Goal: Task Accomplishment & Management: Use online tool/utility

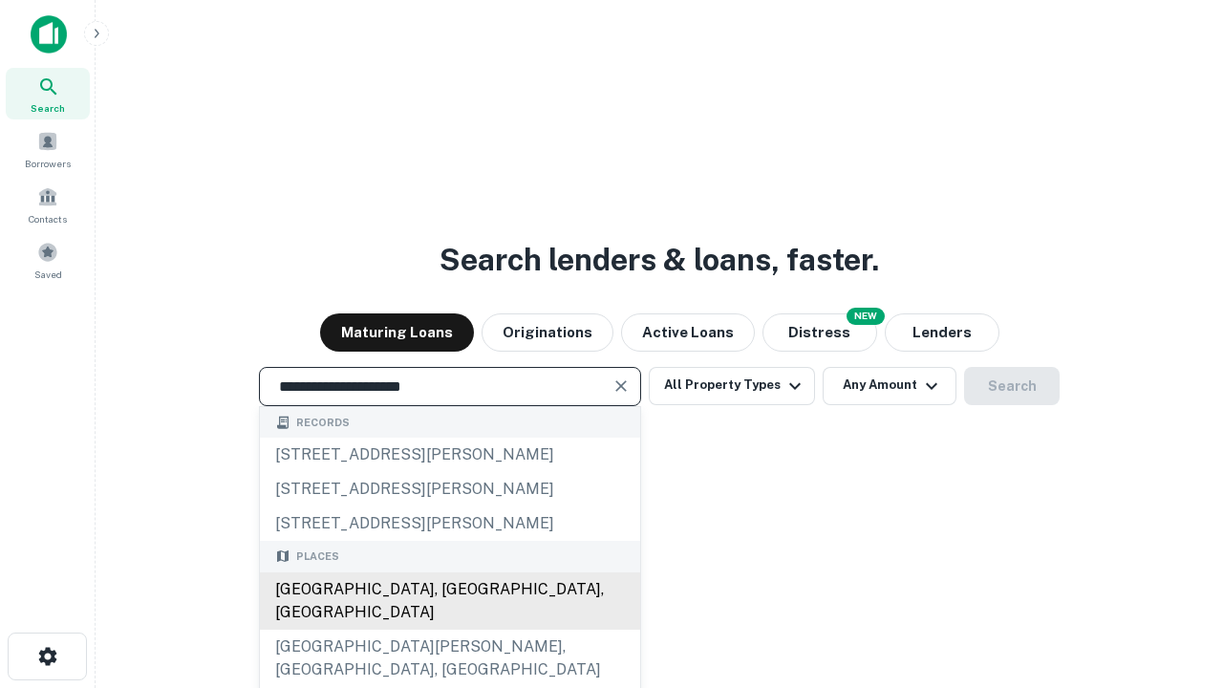
click at [449, 630] on div "Santa Monica, CA, USA" at bounding box center [450, 600] width 380 height 57
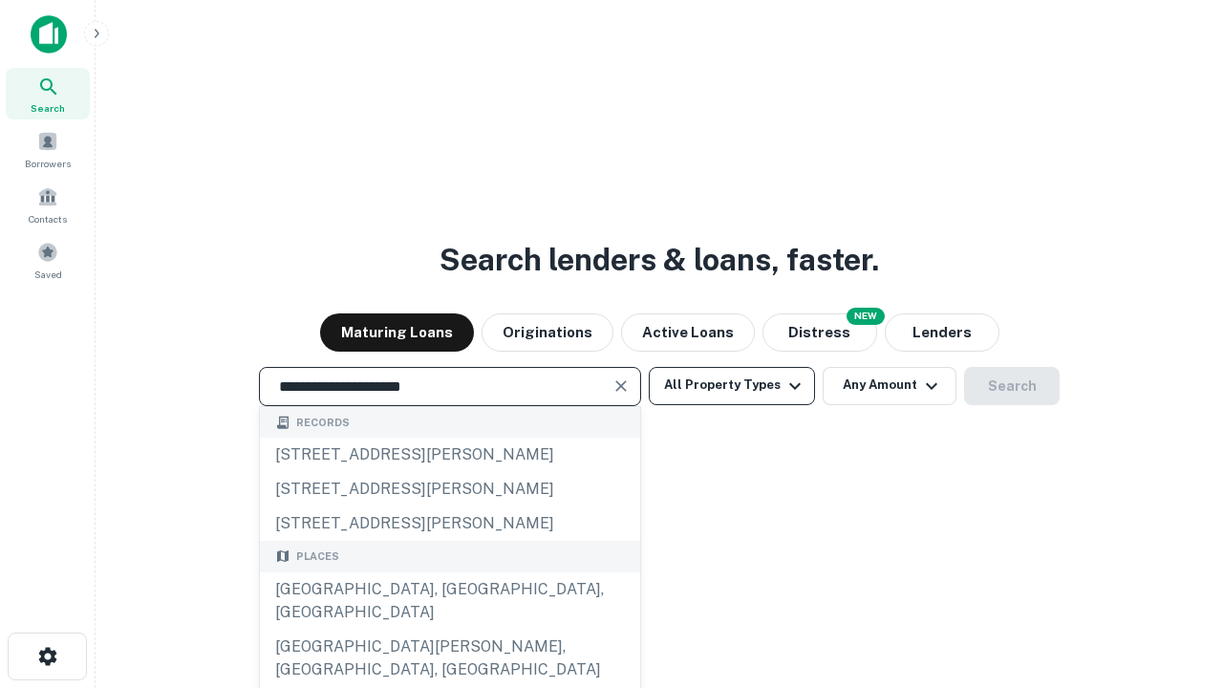
type input "**********"
click at [732, 385] on button "All Property Types" at bounding box center [732, 386] width 166 height 38
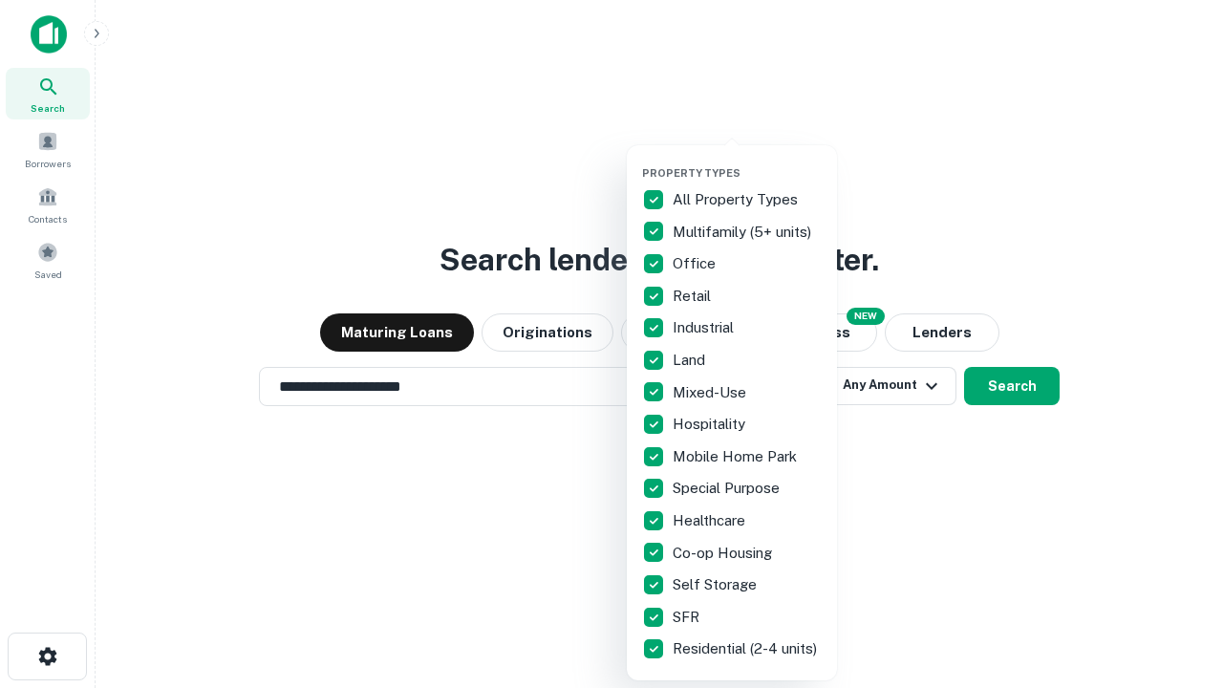
click at [747, 161] on button "button" at bounding box center [747, 161] width 210 height 1
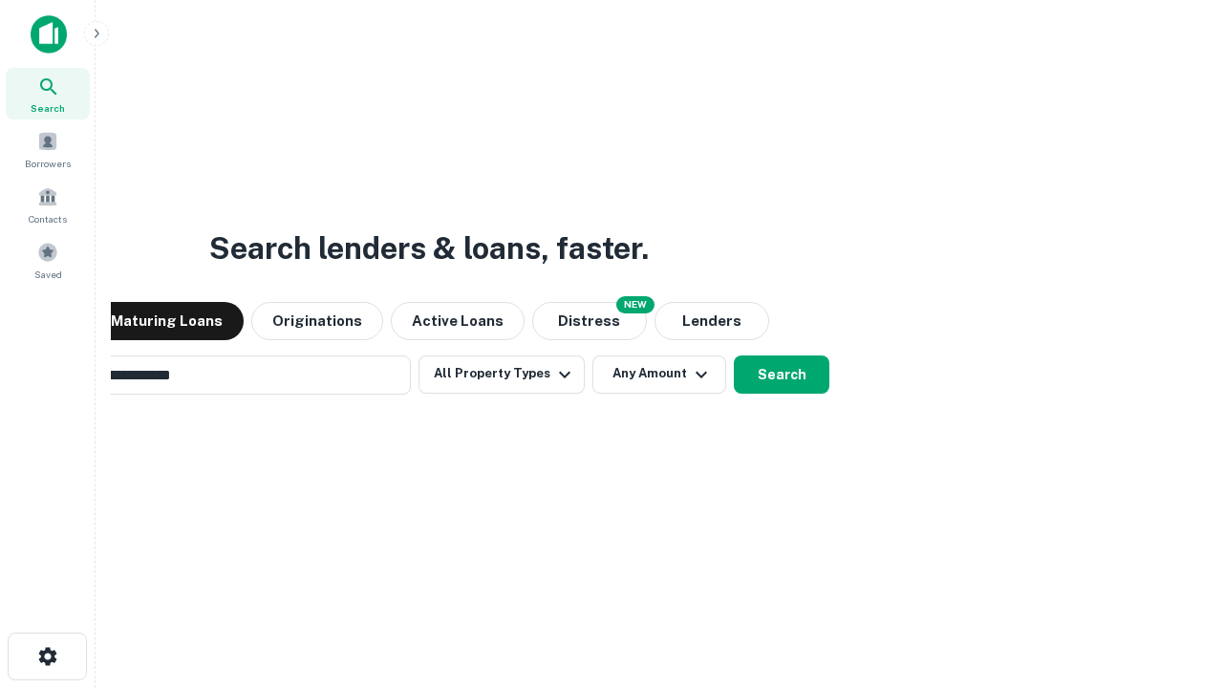
scroll to position [30, 0]
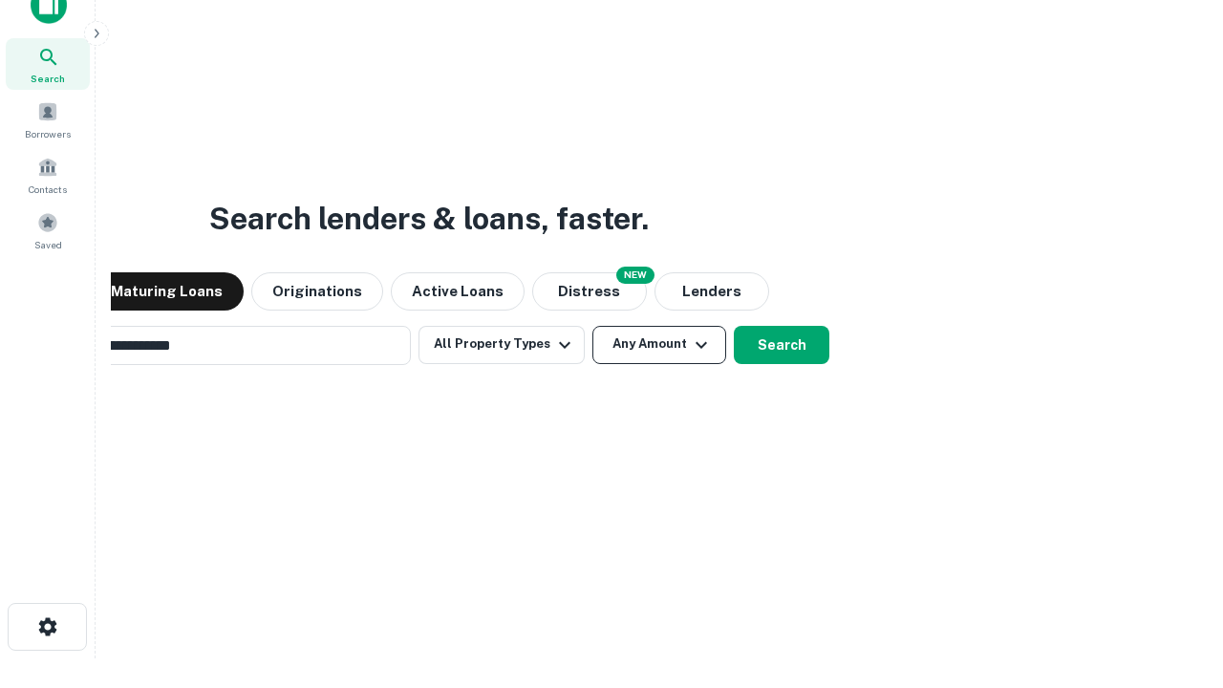
click at [592, 326] on button "Any Amount" at bounding box center [659, 345] width 134 height 38
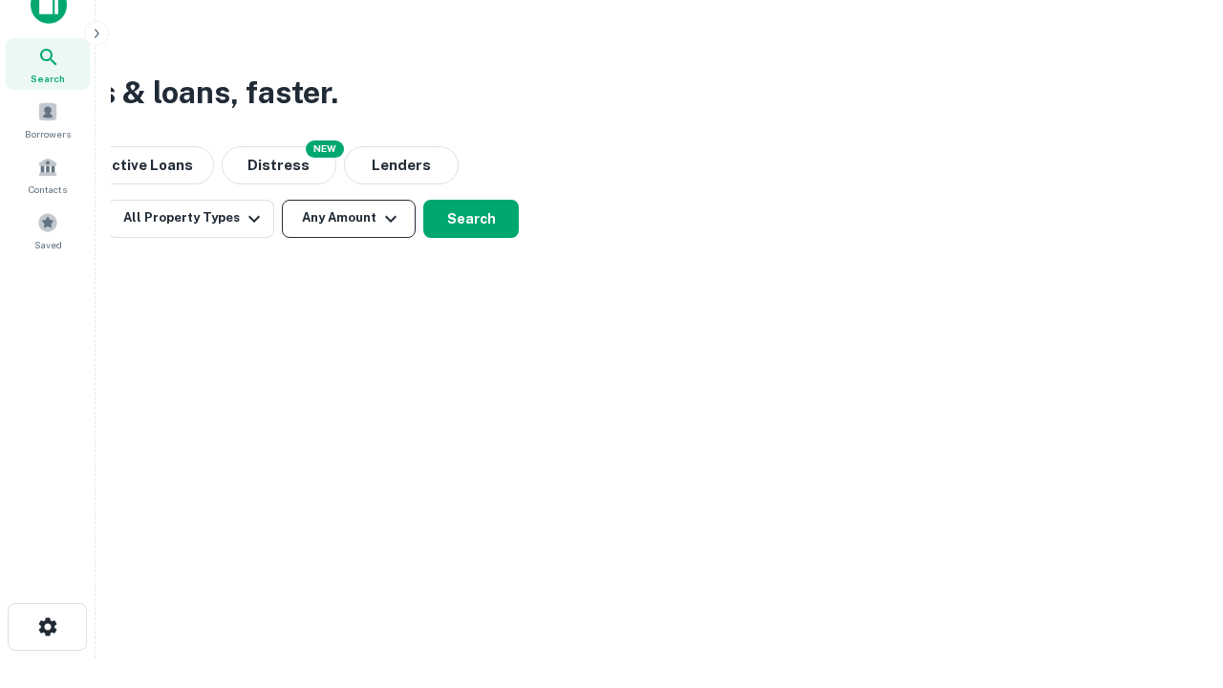
scroll to position [31, 0]
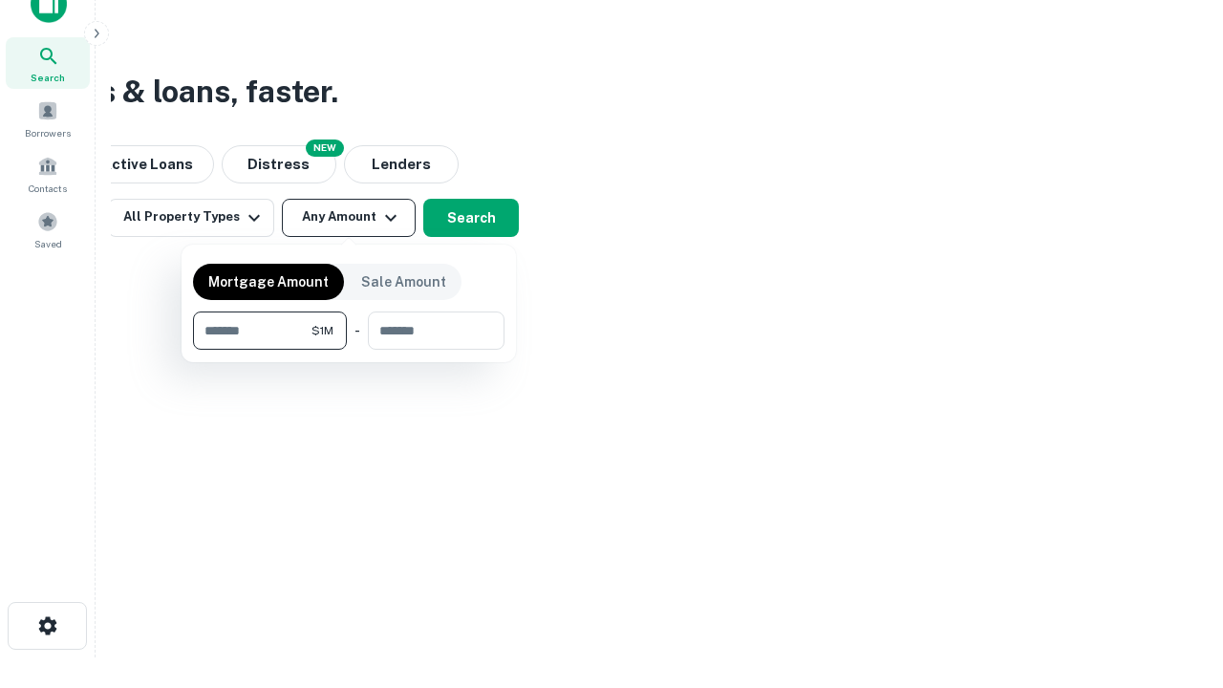
type input "*******"
click at [349, 350] on button "button" at bounding box center [348, 350] width 311 height 1
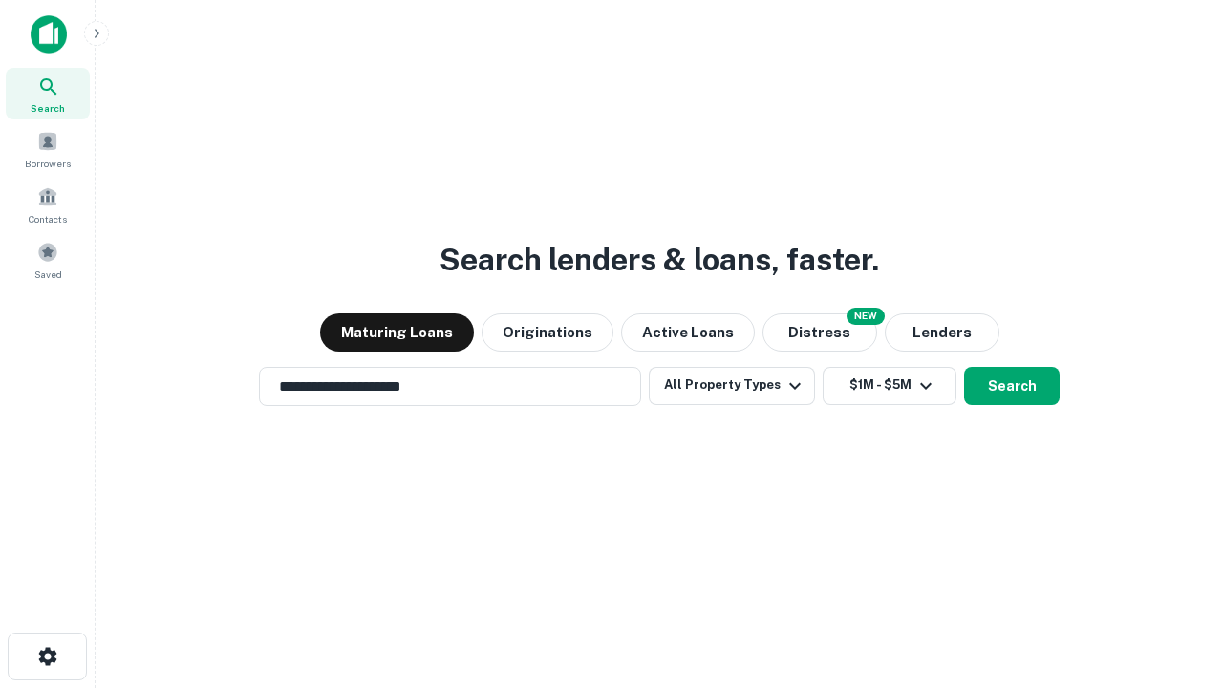
scroll to position [11, 353]
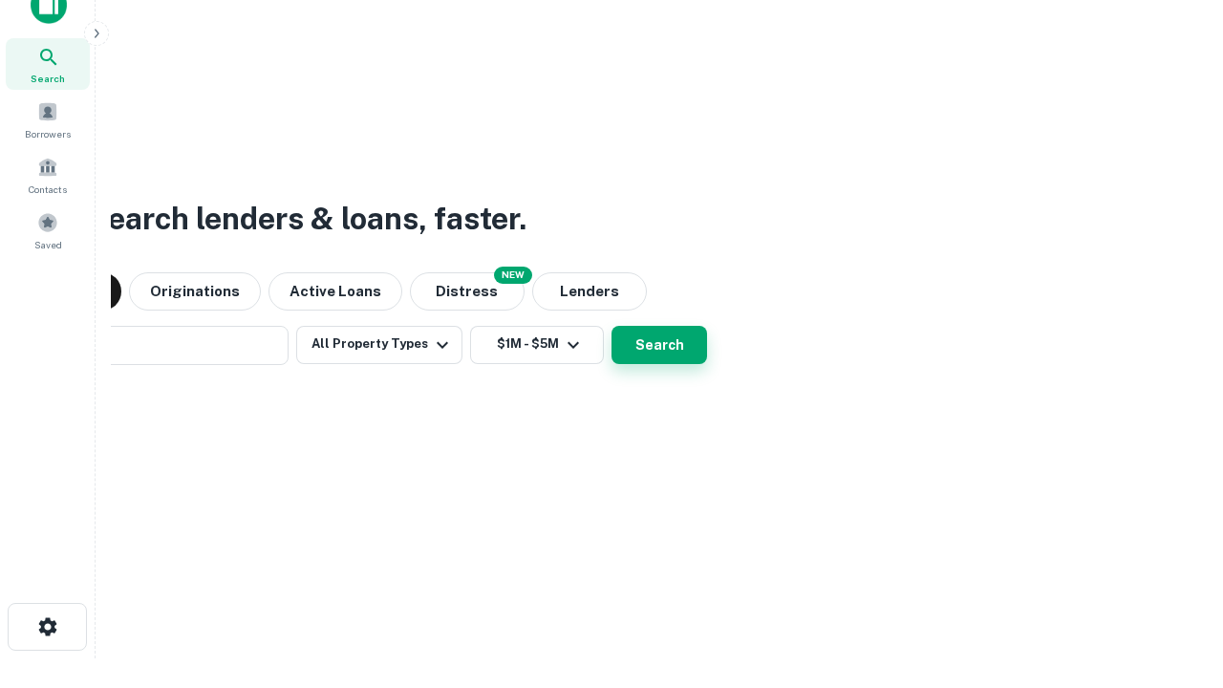
click at [611, 326] on button "Search" at bounding box center [659, 345] width 96 height 38
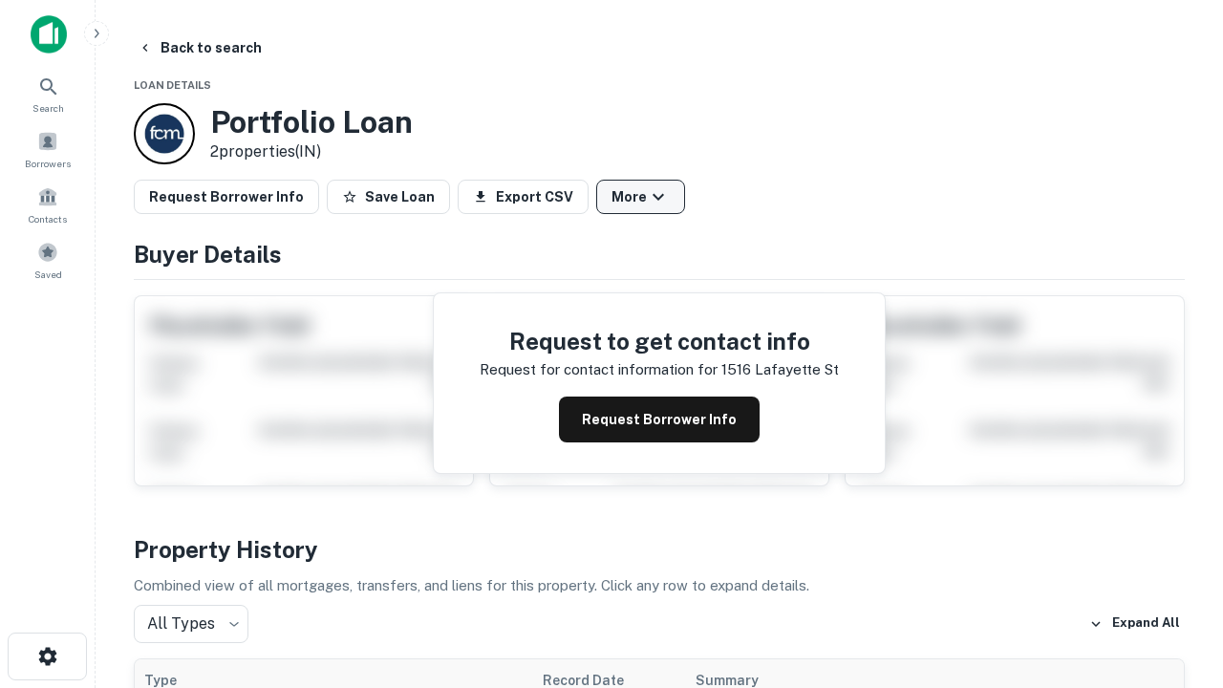
click at [640, 197] on button "More" at bounding box center [640, 197] width 89 height 34
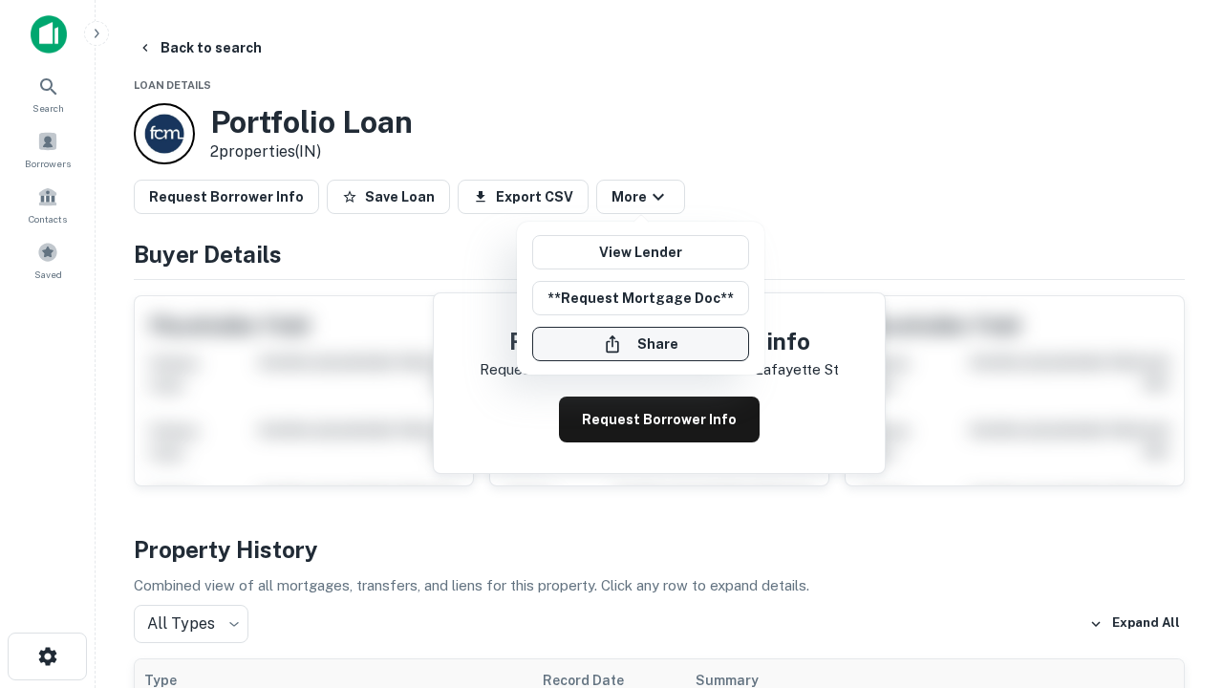
click at [640, 344] on button "Share" at bounding box center [640, 344] width 217 height 34
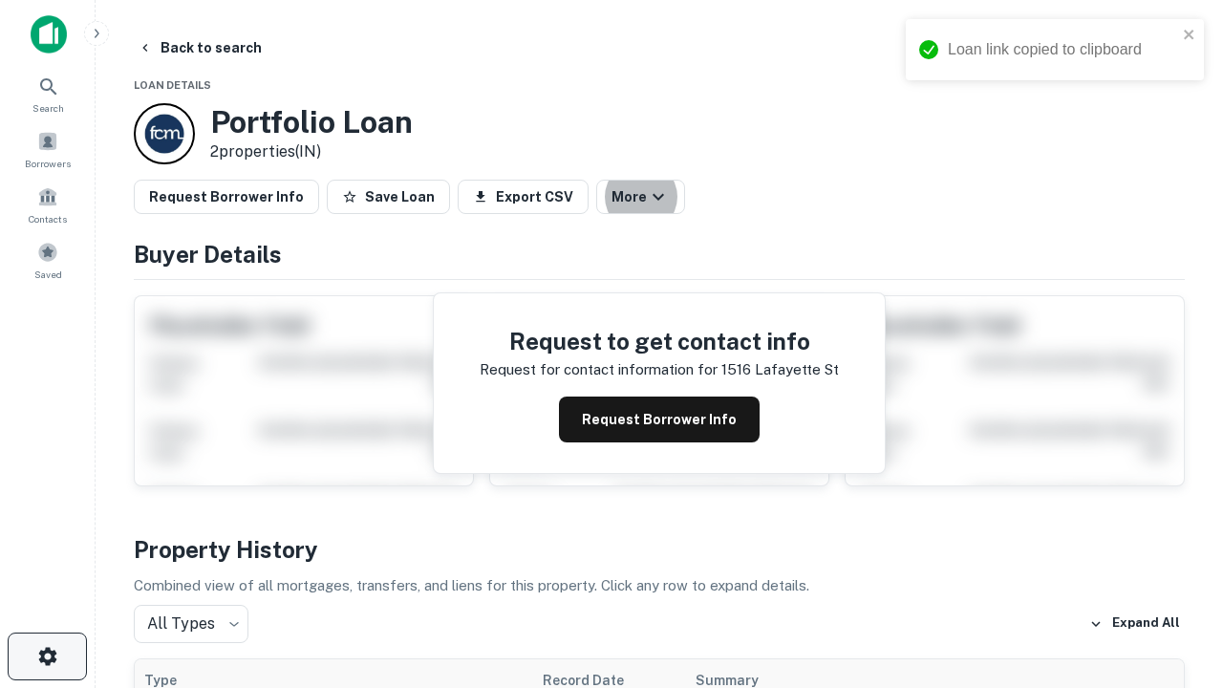
click at [47, 656] on icon "button" at bounding box center [47, 656] width 23 height 23
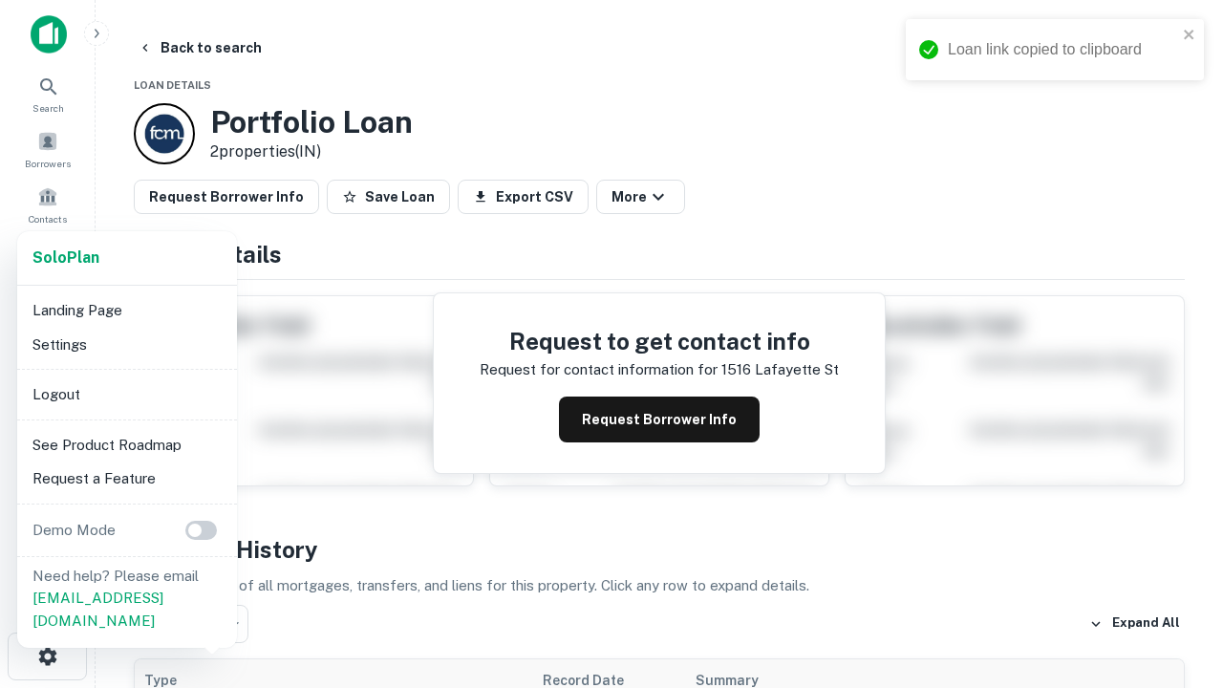
click at [126, 394] on li "Logout" at bounding box center [127, 394] width 204 height 34
